Goal: Transaction & Acquisition: Purchase product/service

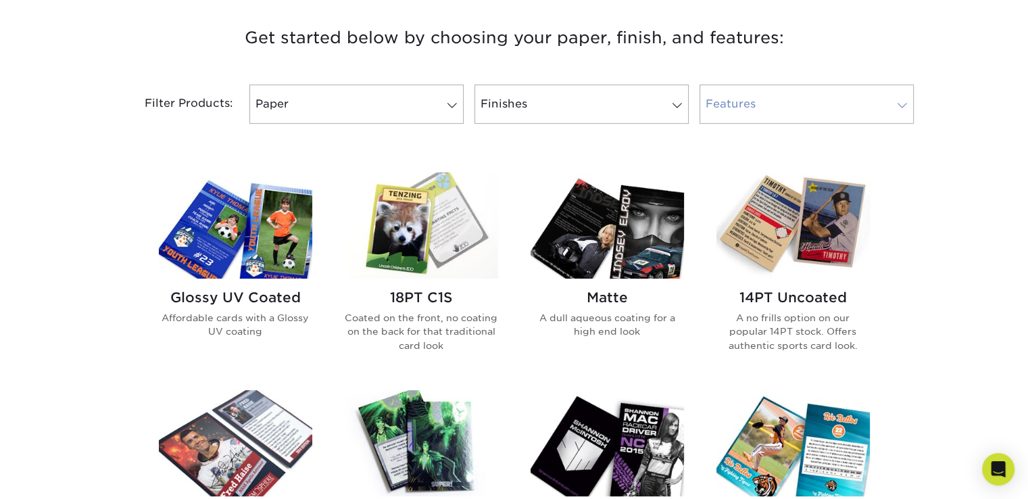
scroll to position [541, 0]
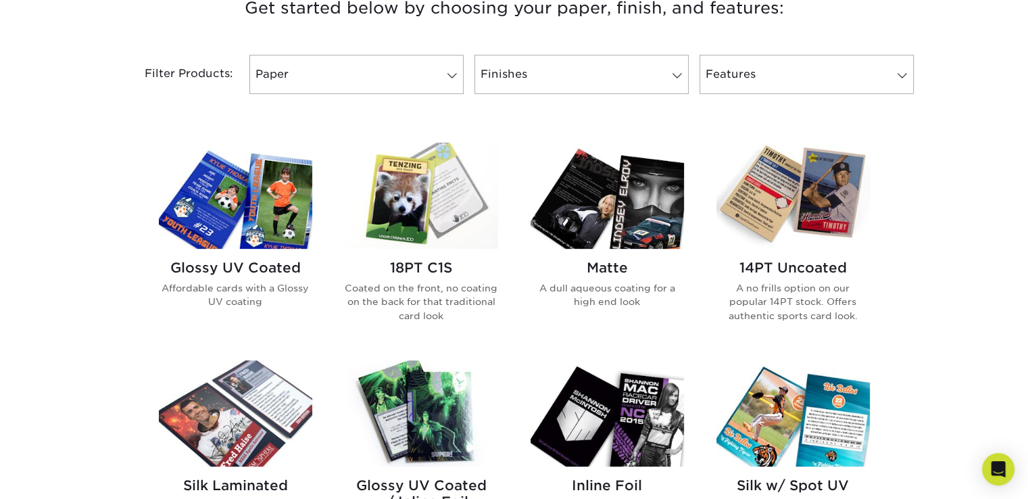
click at [776, 299] on p "A no frills option on our popular 14PT stock. Offers authentic sports card look." at bounding box center [793, 301] width 153 height 41
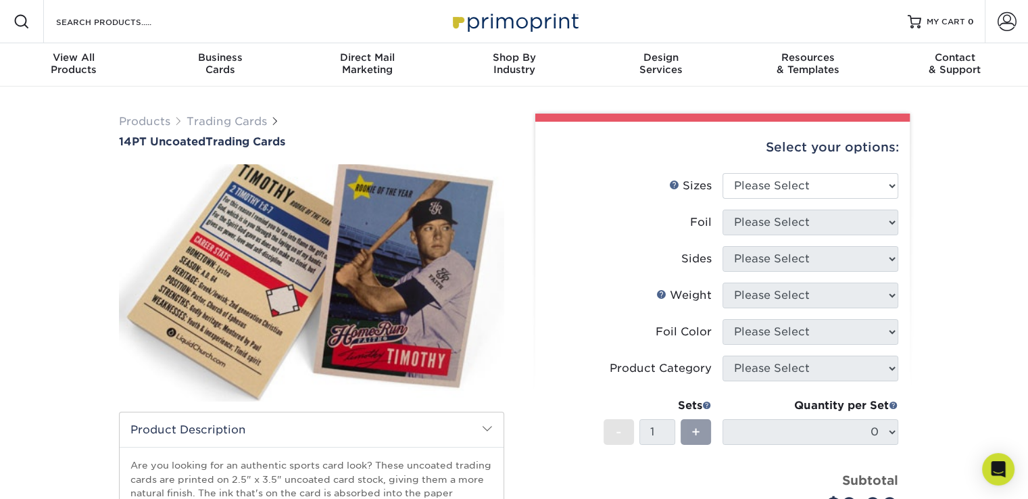
scroll to position [68, 0]
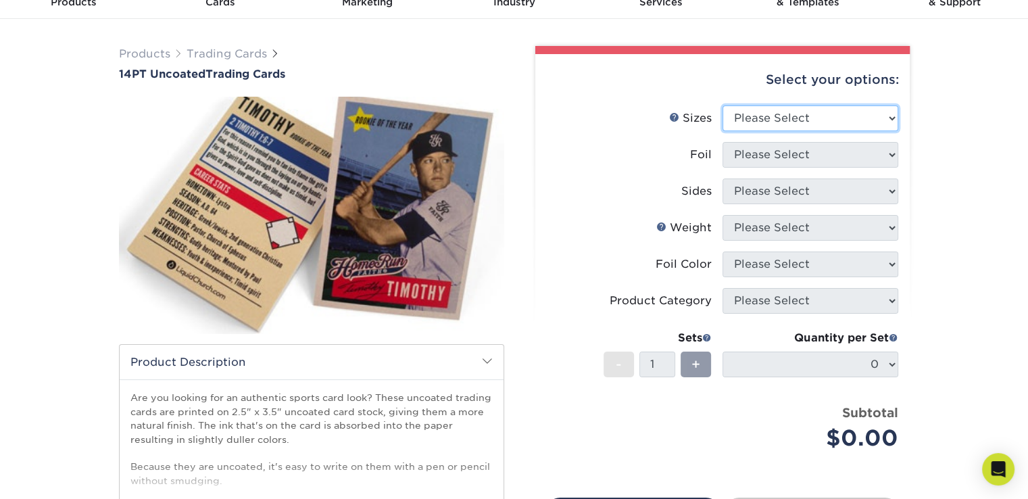
click at [736, 112] on select "Please Select 2.5" x 3.5"" at bounding box center [811, 118] width 176 height 26
select select "2.50x3.50"
click at [723, 105] on select "Please Select 2.5" x 3.5"" at bounding box center [811, 118] width 176 height 26
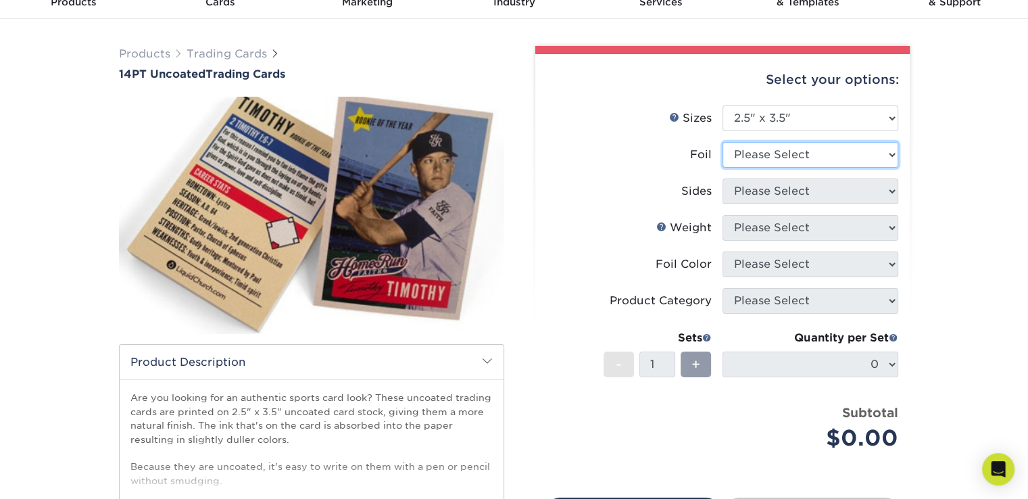
click at [746, 153] on select "Please Select Yes No" at bounding box center [811, 155] width 176 height 26
select select "0"
click at [723, 142] on select "Please Select Yes No" at bounding box center [811, 155] width 176 height 26
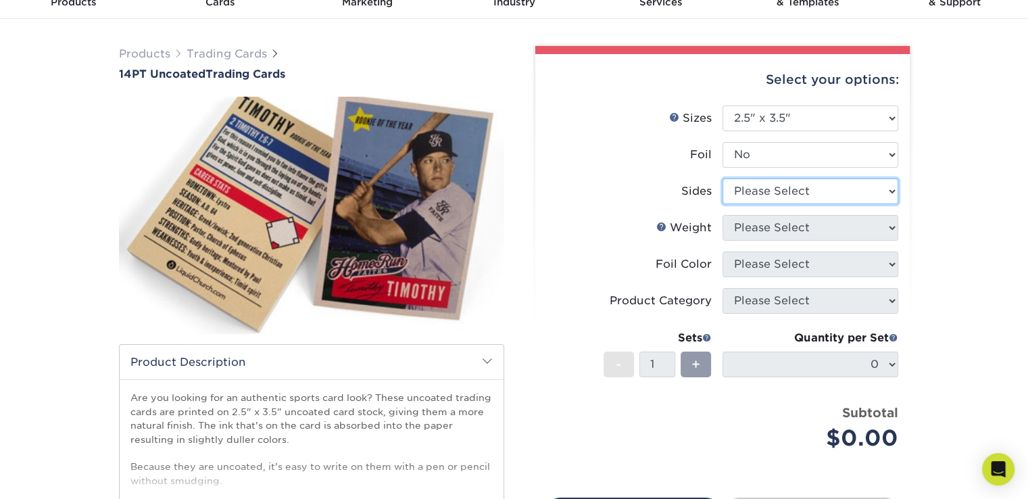
click at [755, 198] on select "Please Select Print Both Sides Print Front Only" at bounding box center [811, 192] width 176 height 26
select select "32d3c223-f82c-492b-b915-ba065a00862f"
click at [723, 179] on select "Please Select Print Both Sides Print Front Only" at bounding box center [811, 192] width 176 height 26
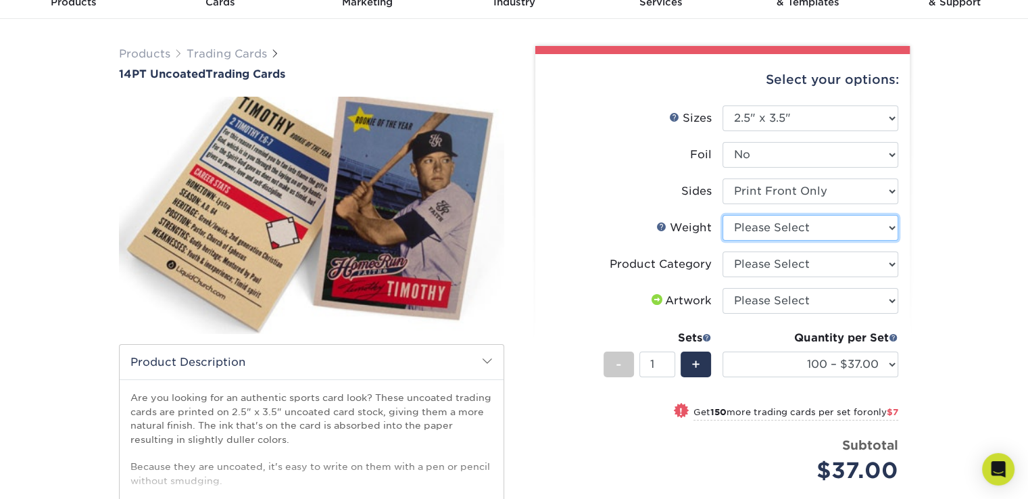
click at [764, 229] on select "Please Select 14PT Uncoated" at bounding box center [811, 228] width 176 height 26
select select "14PT Uncoated"
click at [723, 215] on select "Please Select 14PT Uncoated" at bounding box center [811, 228] width 176 height 26
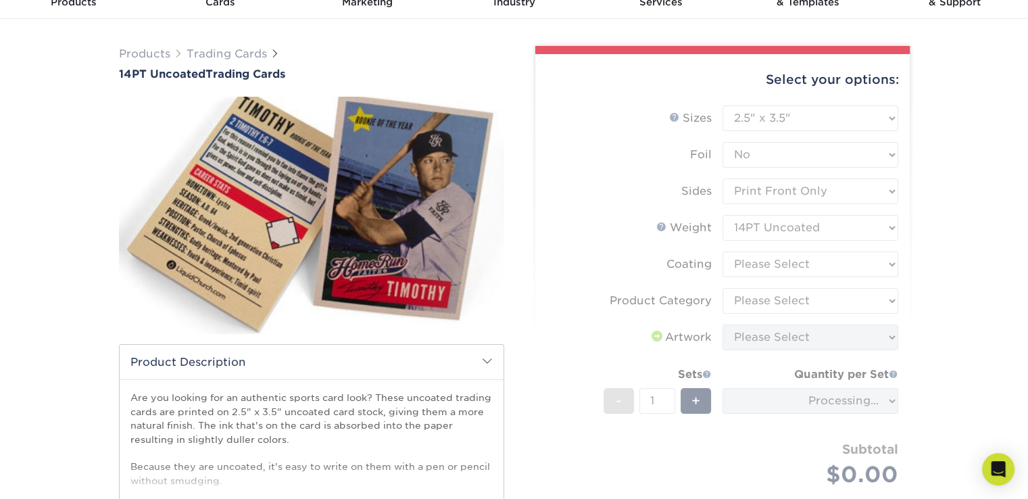
click at [770, 264] on form "Sizes Help Sizes Please Select 2.5" x 3.5" Foil Please Select Yes No -" at bounding box center [722, 311] width 353 height 413
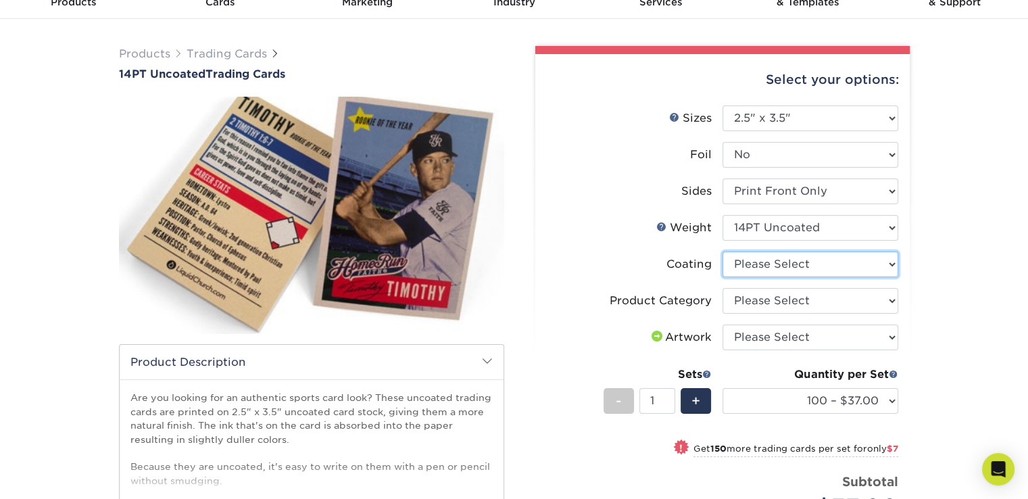
click at [849, 261] on select at bounding box center [811, 265] width 176 height 26
select select "3e7618de-abca-4bda-9f97-8b9129e913d8"
click at [723, 252] on select at bounding box center [811, 265] width 176 height 26
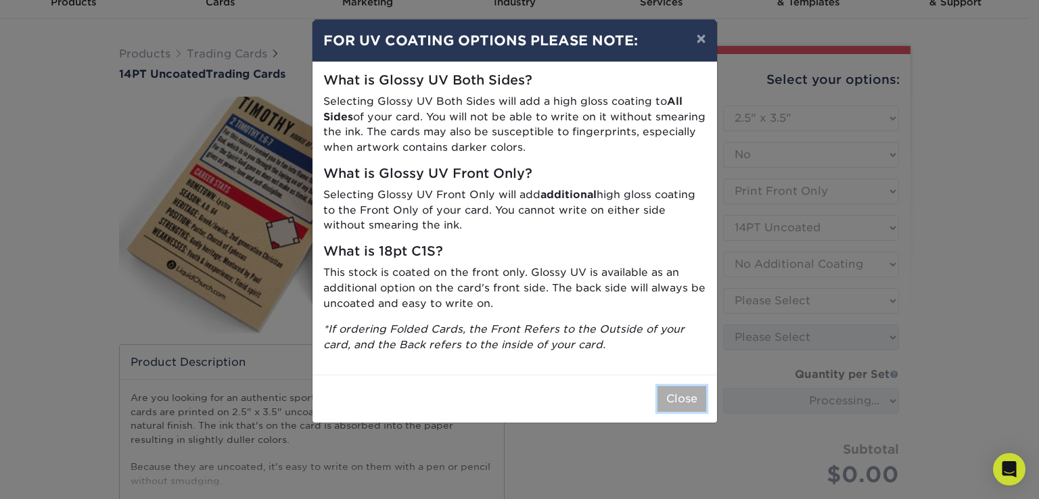
click at [688, 400] on button "Close" at bounding box center [681, 399] width 49 height 26
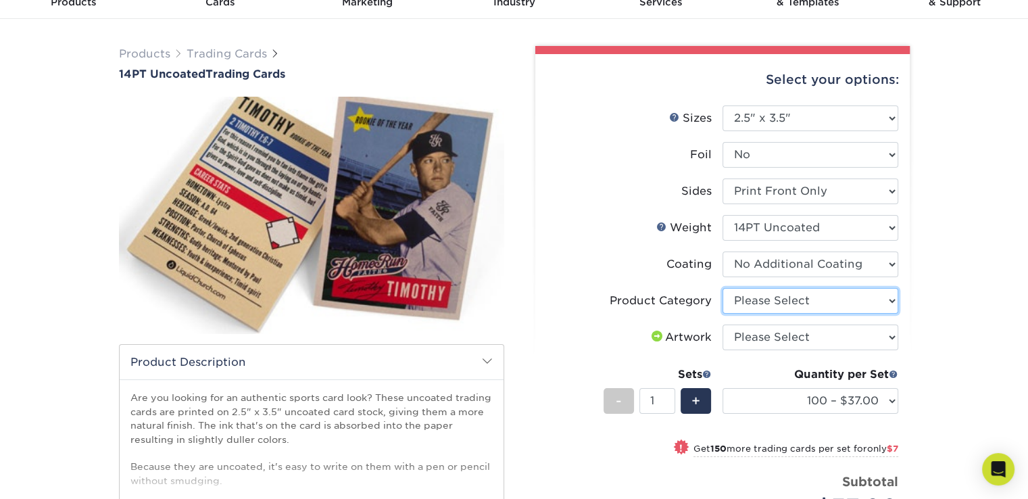
click at [766, 309] on select "Please Select Trading Cards" at bounding box center [811, 301] width 176 height 26
select select "c2f9bce9-36c2-409d-b101-c29d9d031e18"
click at [723, 288] on select "Please Select Trading Cards" at bounding box center [811, 301] width 176 height 26
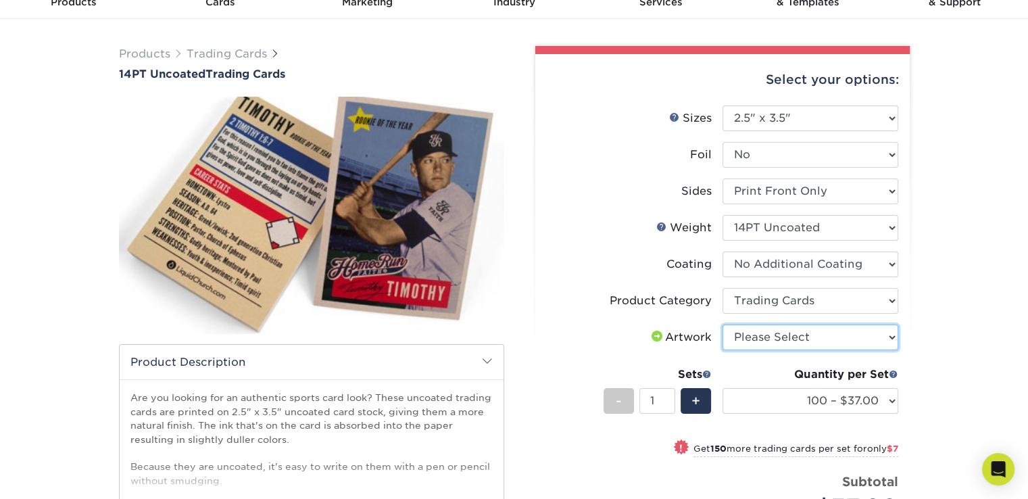
click at [778, 332] on select "Please Select I will upload files I need a design - $100" at bounding box center [811, 338] width 176 height 26
select select "upload"
click at [723, 325] on select "Please Select I will upload files I need a design - $100" at bounding box center [811, 338] width 176 height 26
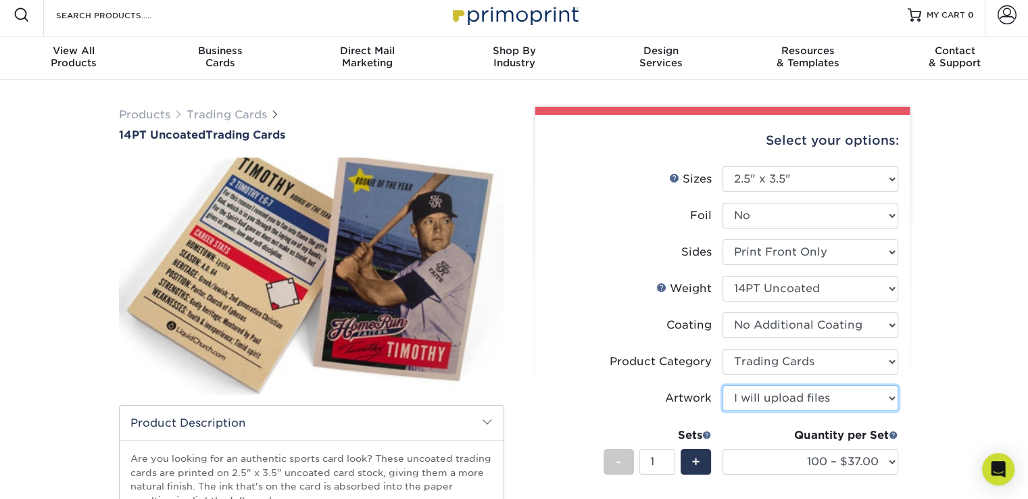
scroll to position [0, 0]
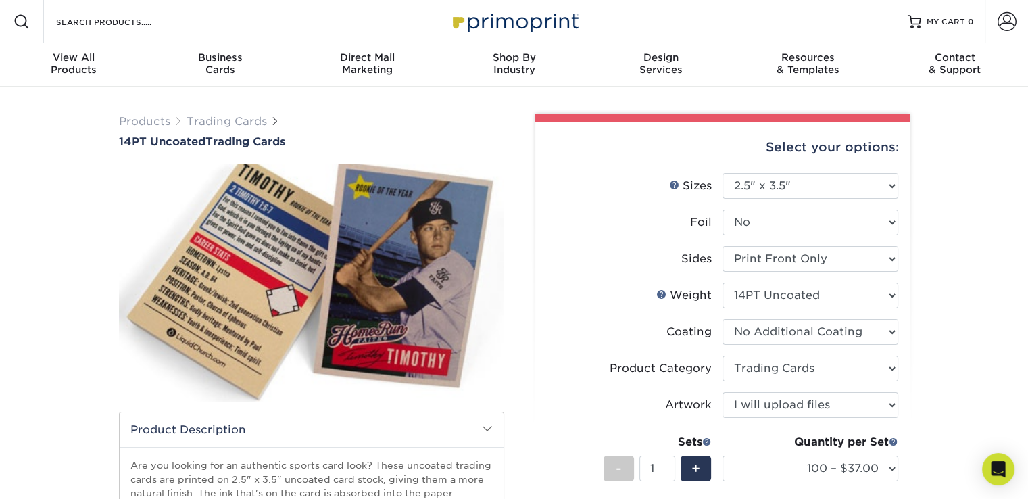
click at [923, 285] on div "Products Trading Cards 14PT Uncoated Trading Cards show more Templates" at bounding box center [514, 439] width 1028 height 705
